Goal: Information Seeking & Learning: Learn about a topic

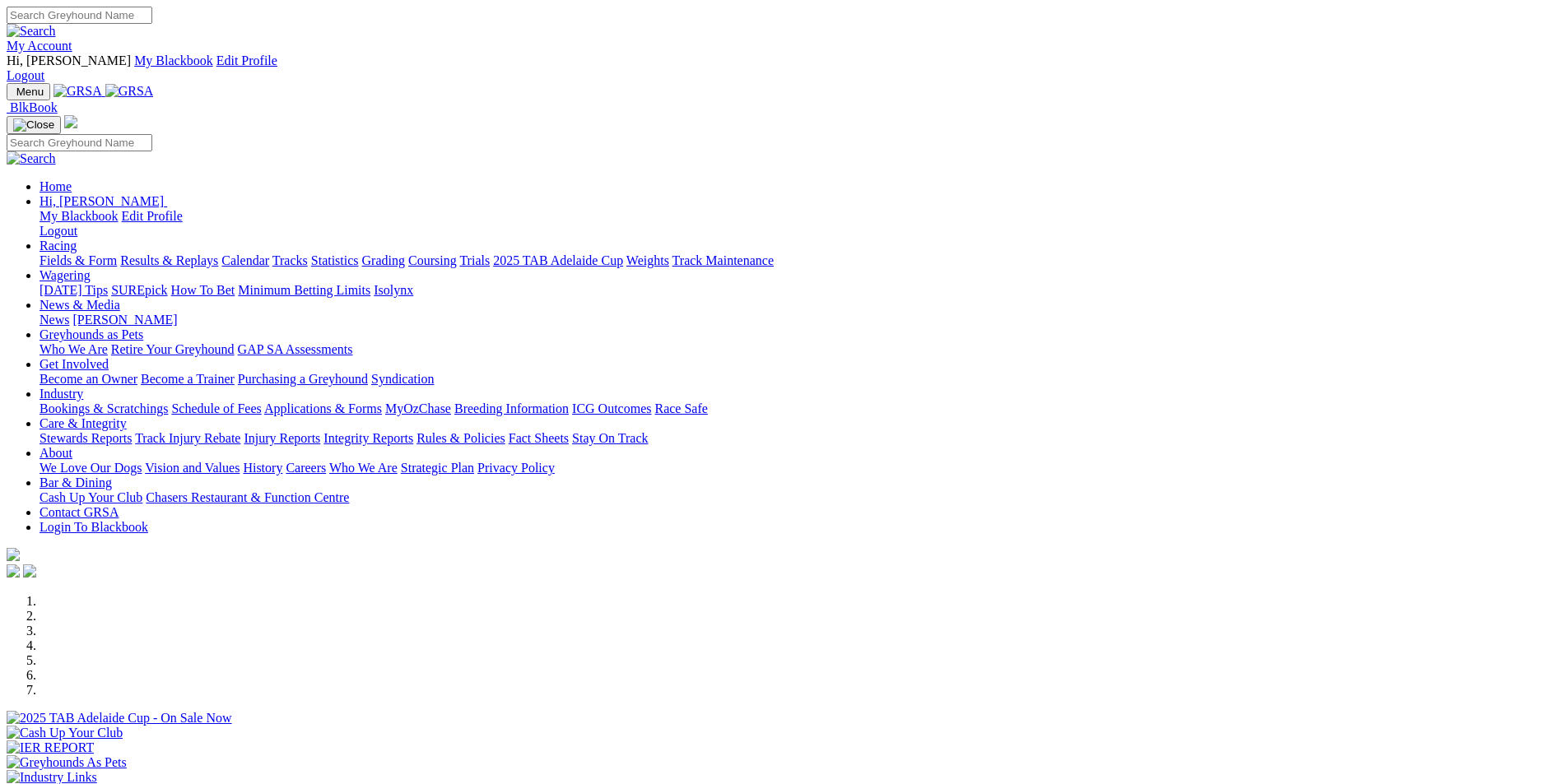
click at [457, 253] on link "Coursing" at bounding box center [432, 260] width 49 height 14
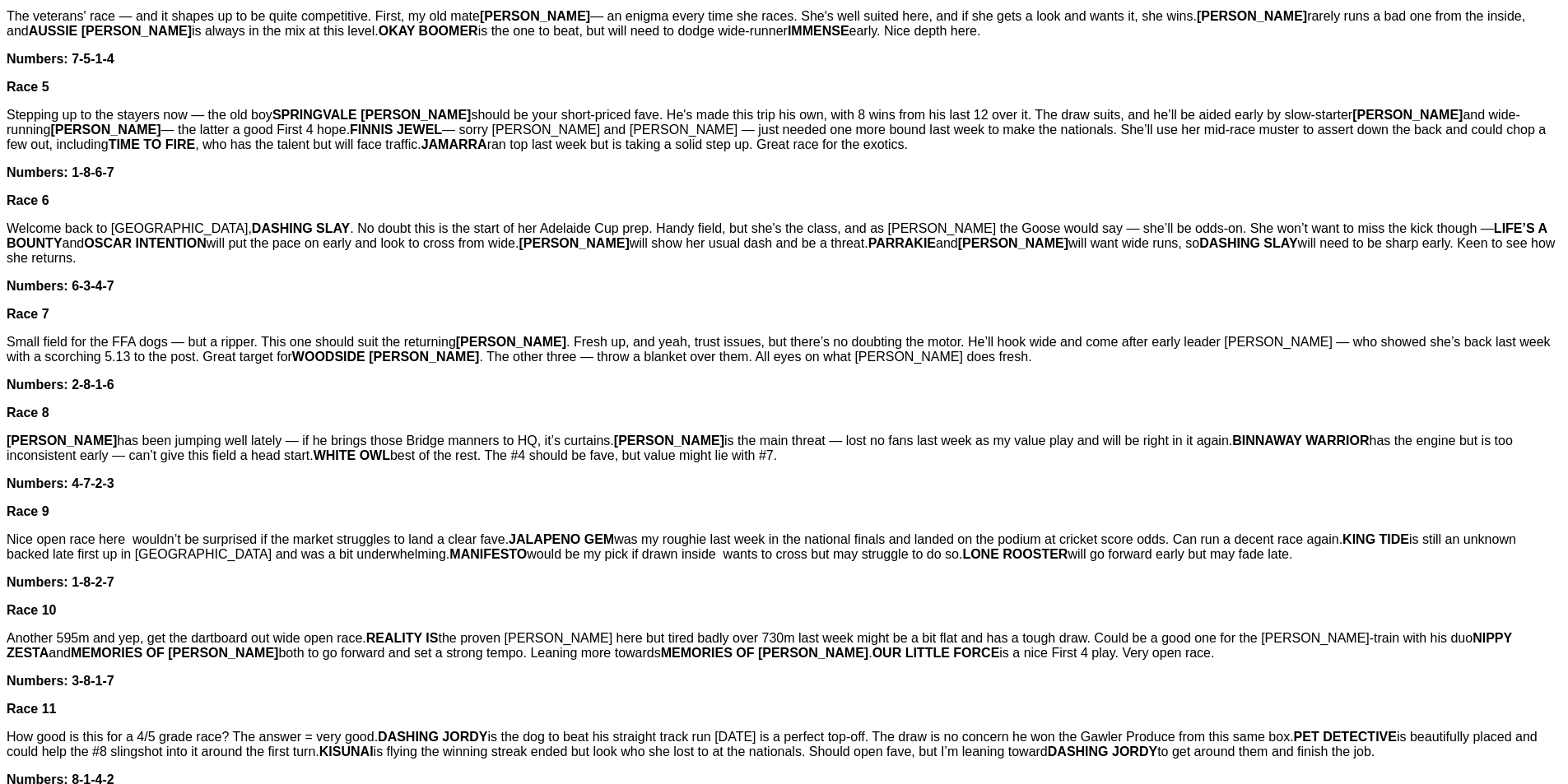
scroll to position [1224, 0]
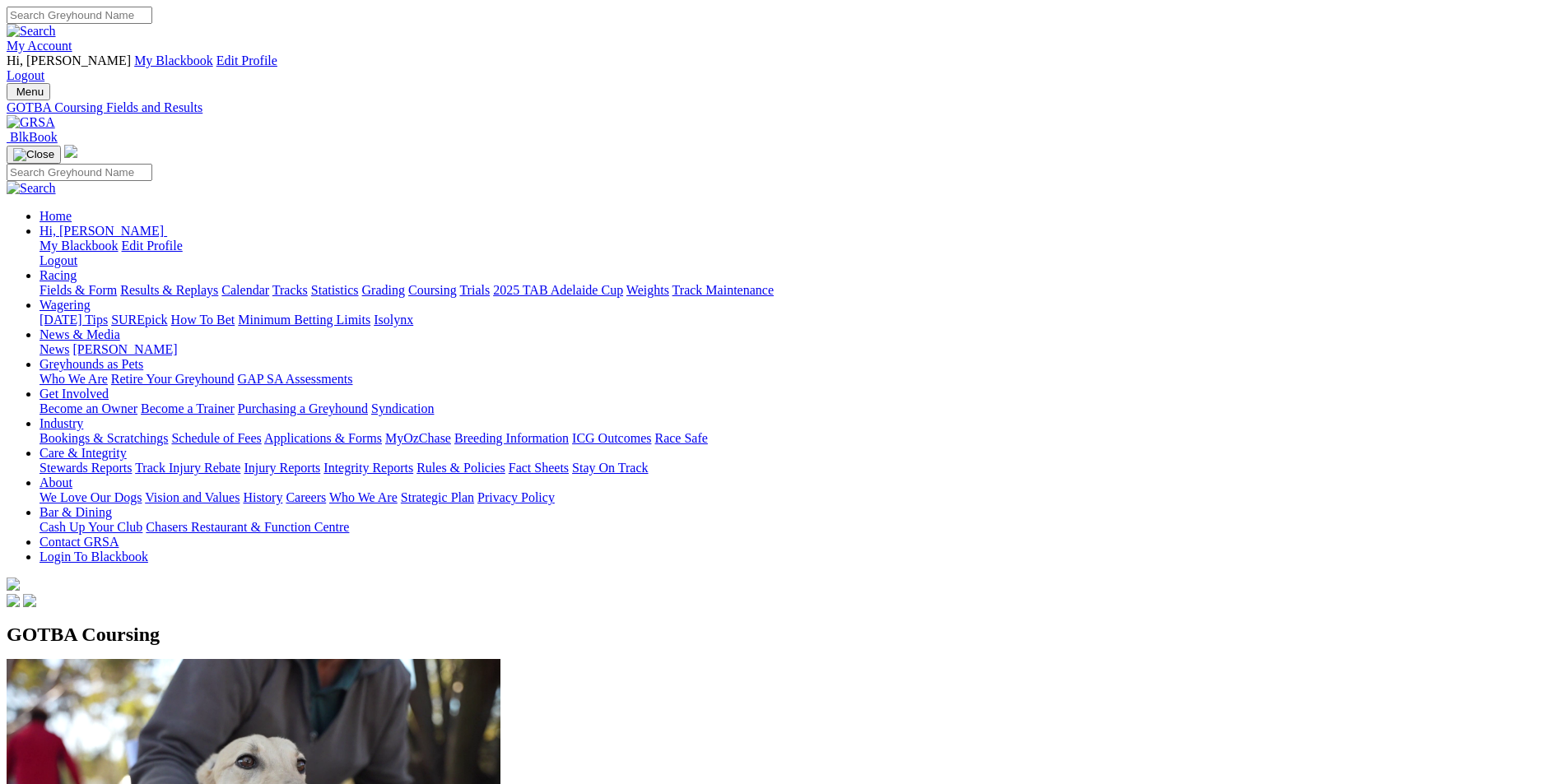
drag, startPoint x: 240, startPoint y: 542, endPoint x: 327, endPoint y: 556, distance: 88.1
drag, startPoint x: 249, startPoint y: 196, endPoint x: 390, endPoint y: 203, distance: 141.2
click at [159, 624] on span "GOTBA Coursing" at bounding box center [82, 634] width 153 height 21
copy span "GOTBA Coursing"
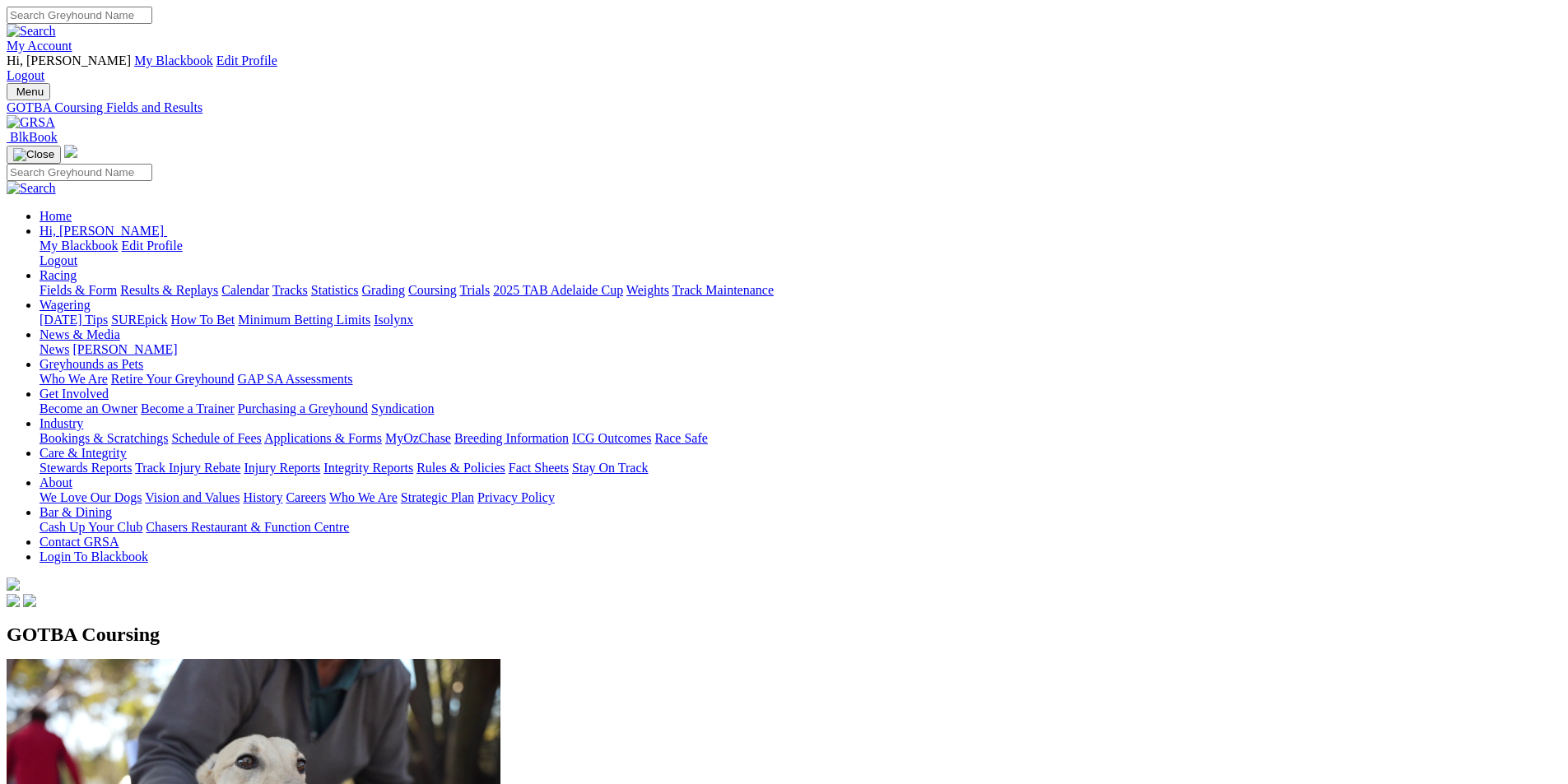
drag, startPoint x: 244, startPoint y: 543, endPoint x: 334, endPoint y: 555, distance: 90.8
drag, startPoint x: 319, startPoint y: 541, endPoint x: 245, endPoint y: 534, distance: 74.3
drag, startPoint x: 245, startPoint y: 541, endPoint x: 375, endPoint y: 569, distance: 133.0
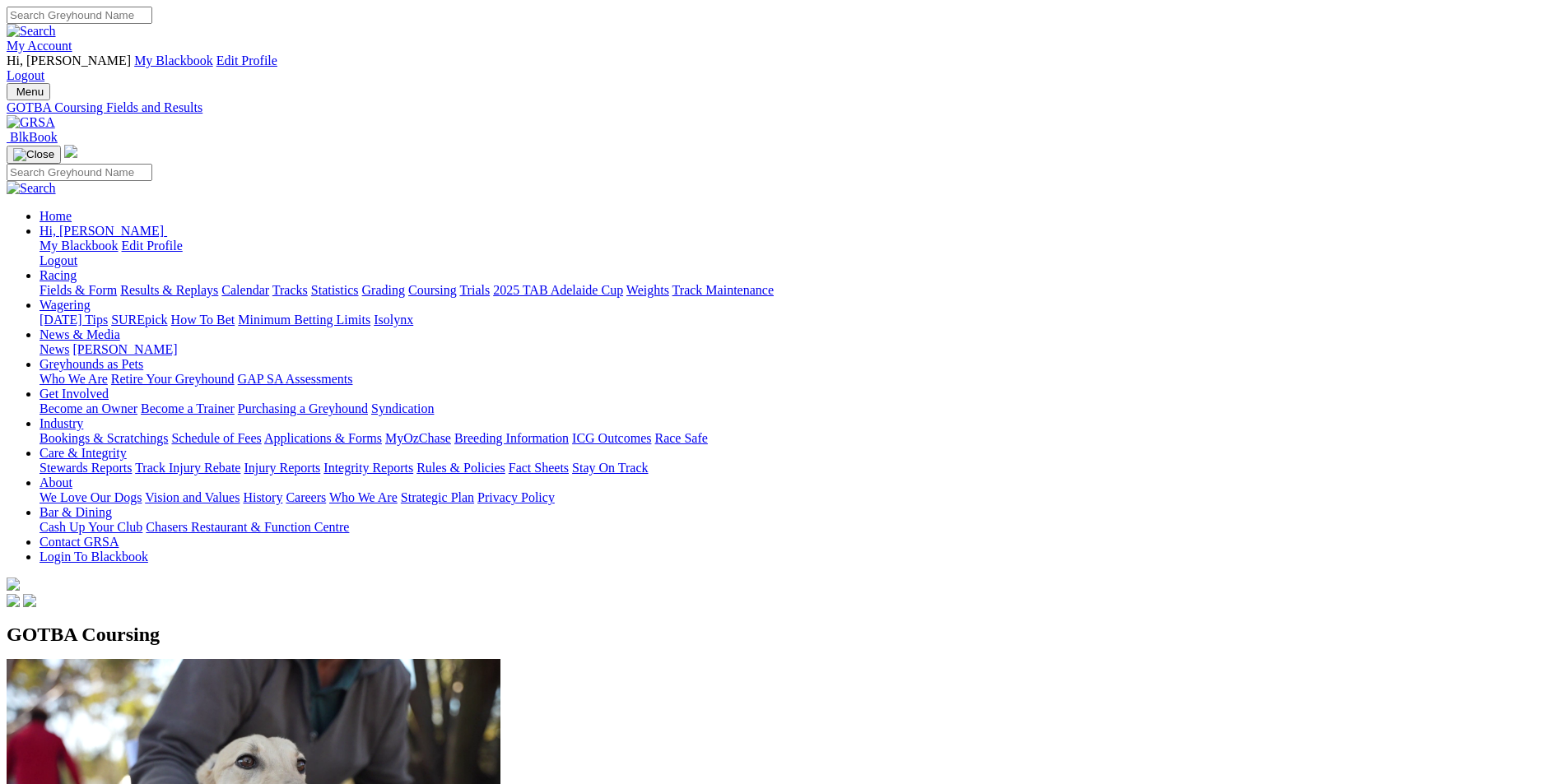
copy p "Latest Fields: Saturday, 23 August 2025"
click at [55, 115] on img at bounding box center [30, 122] width 49 height 15
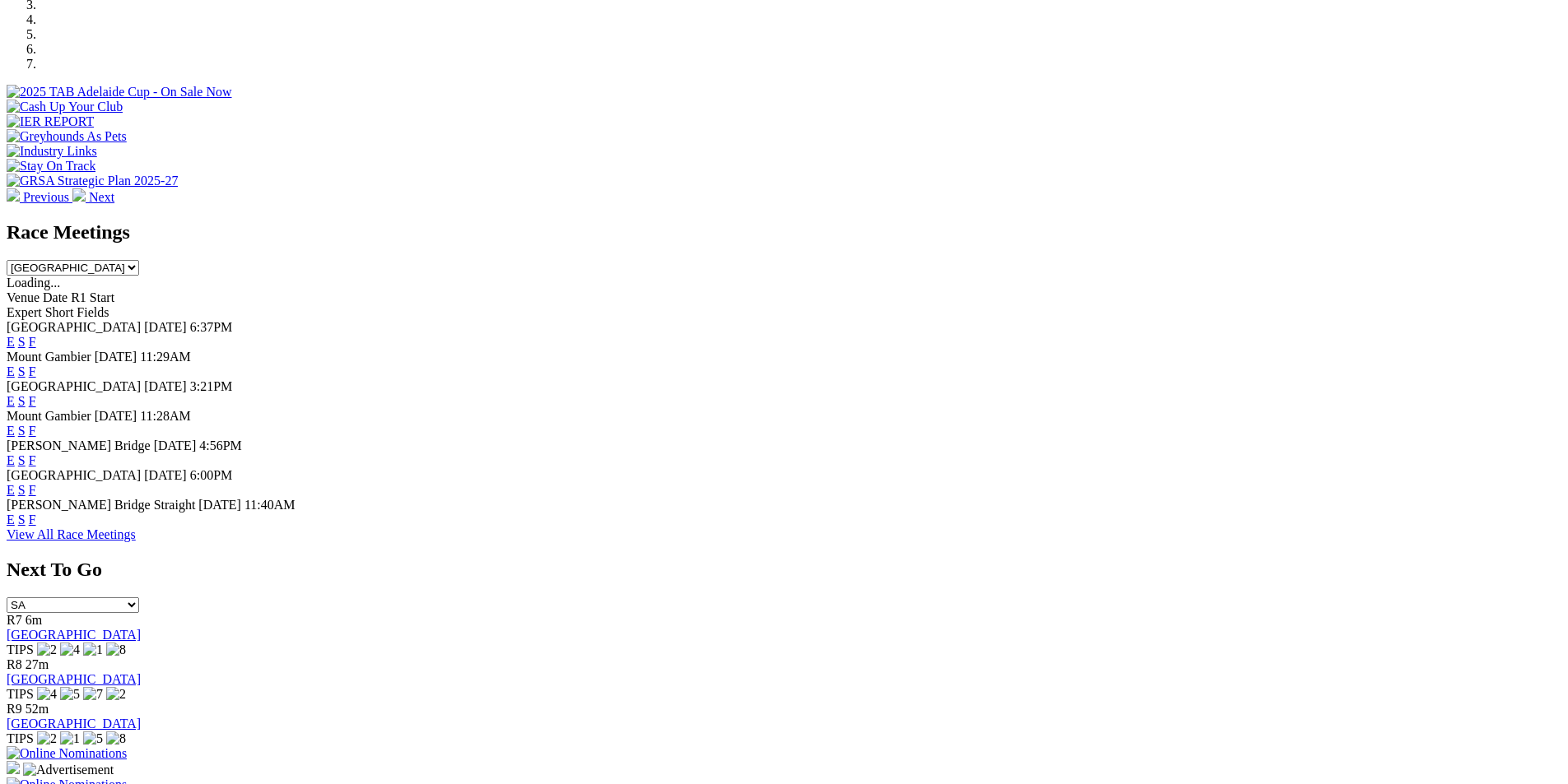
scroll to position [621, 0]
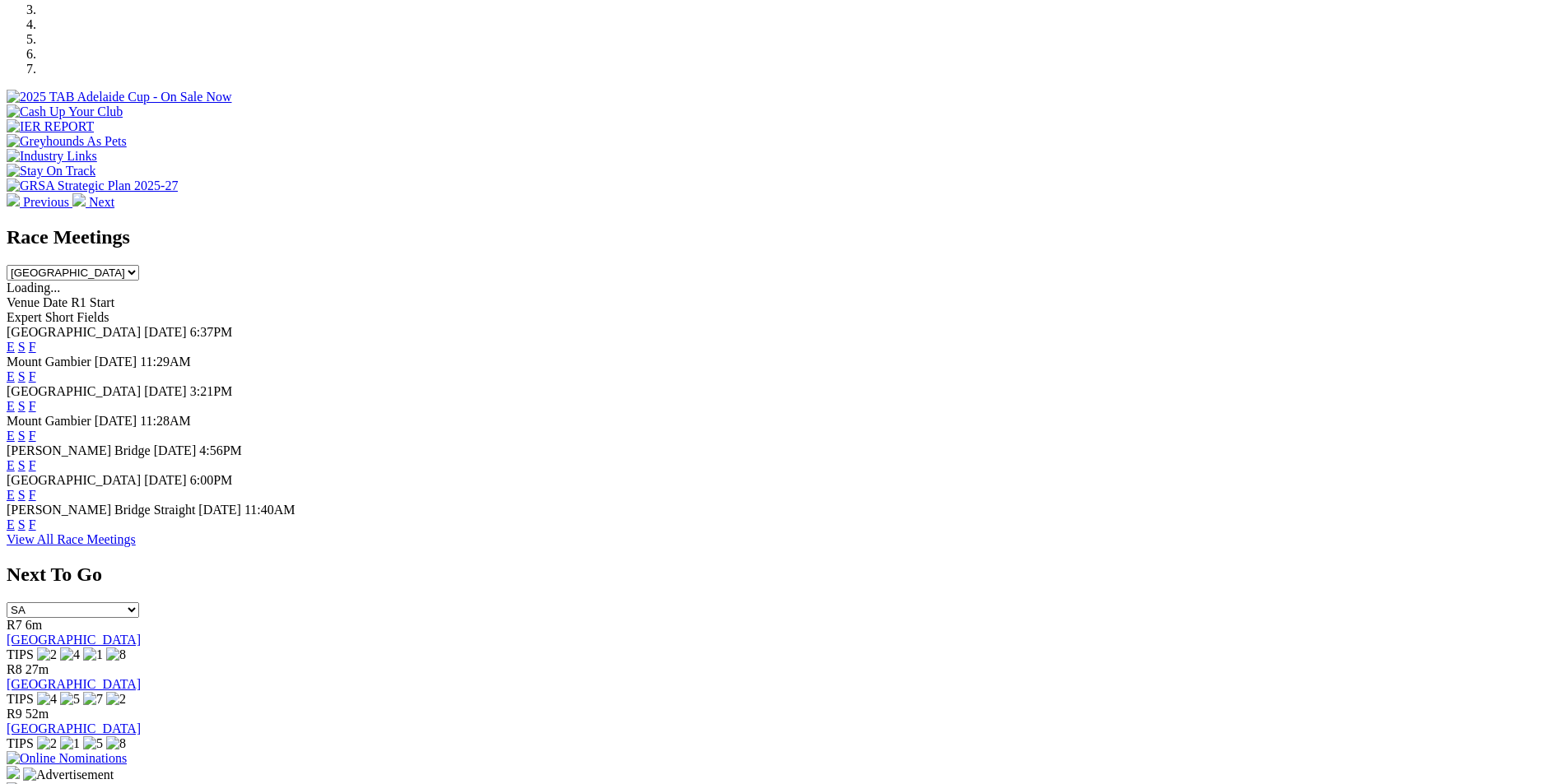
click at [36, 340] on link "F" at bounding box center [33, 347] width 7 height 14
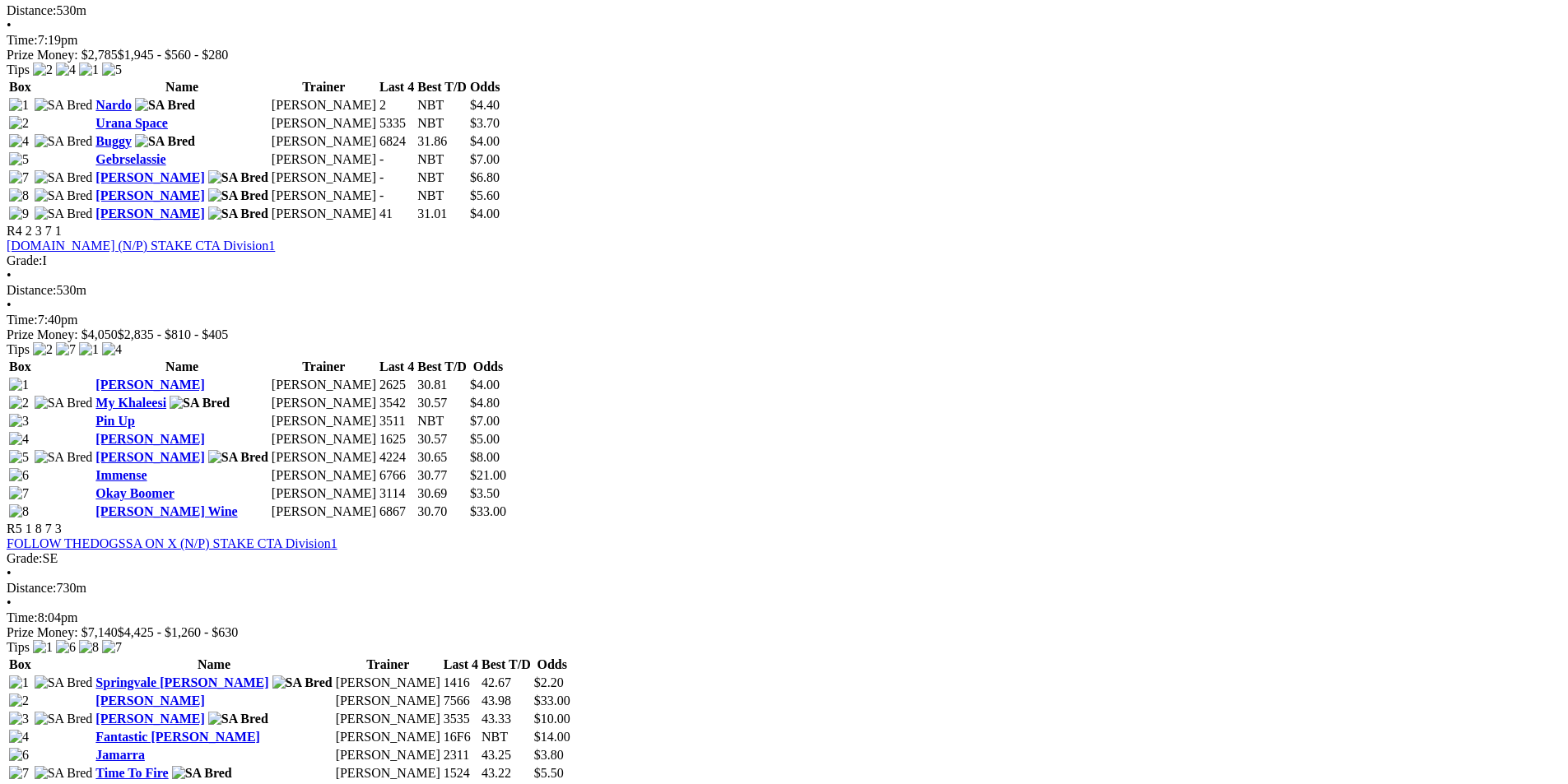
scroll to position [1618, 0]
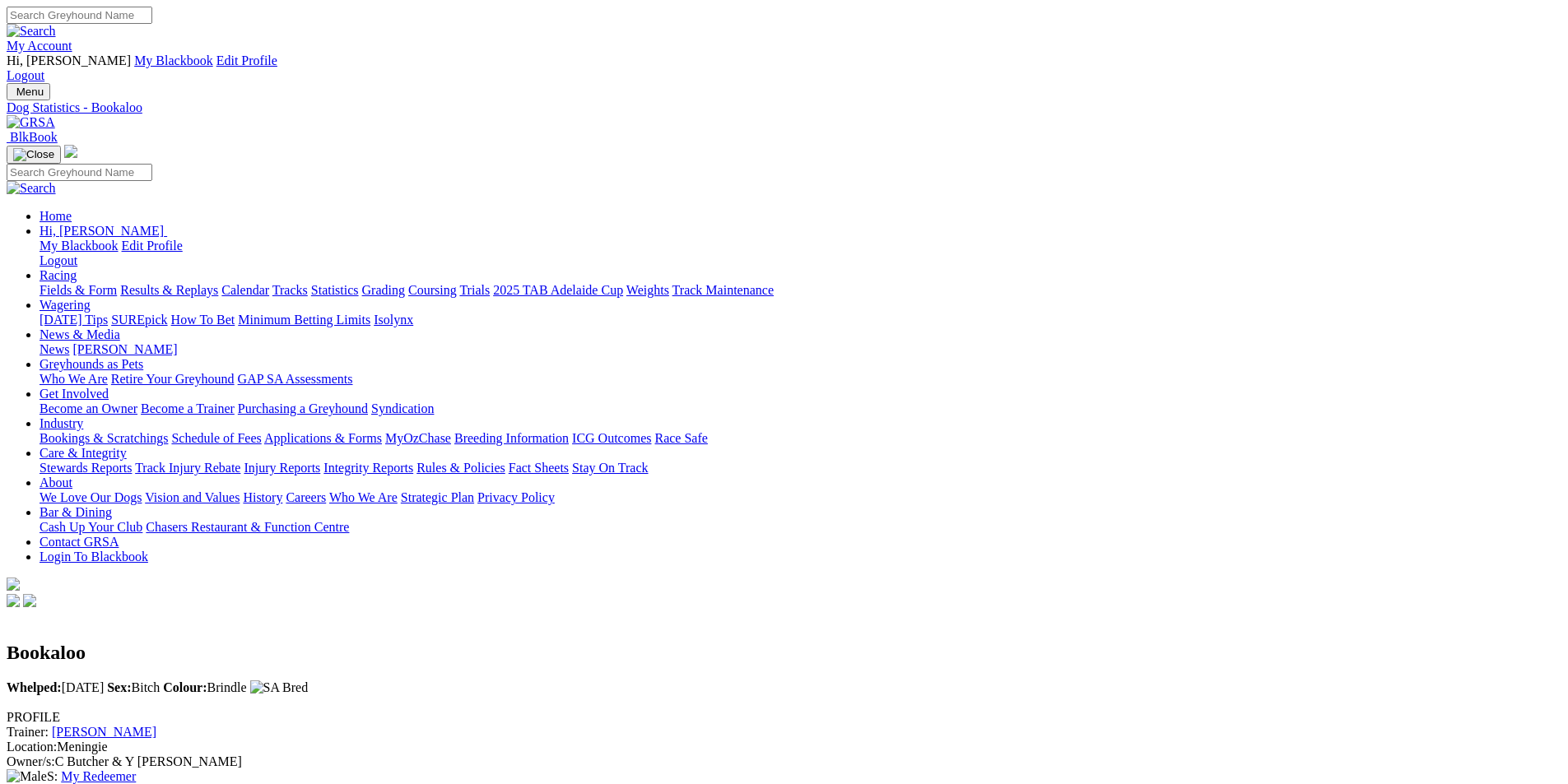
click at [55, 115] on img at bounding box center [30, 122] width 49 height 15
